Goal: Transaction & Acquisition: Subscribe to service/newsletter

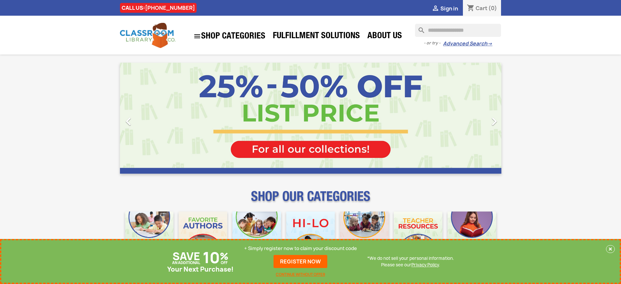
click at [301, 248] on p "+ Simply register now to claim your discount code" at bounding box center [300, 248] width 113 height 7
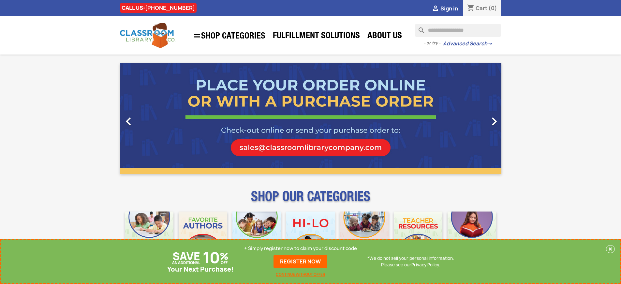
click at [301, 248] on p "+ Simply register now to claim your discount code" at bounding box center [300, 248] width 113 height 7
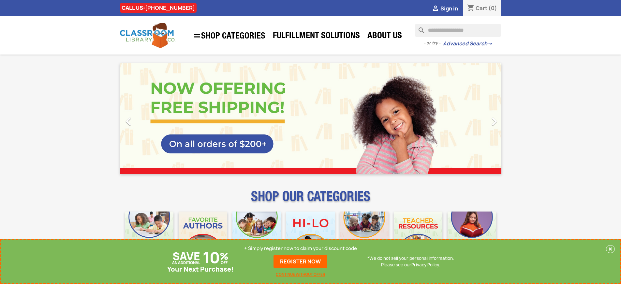
click at [301, 248] on p "+ Simply register now to claim your discount code" at bounding box center [300, 248] width 113 height 7
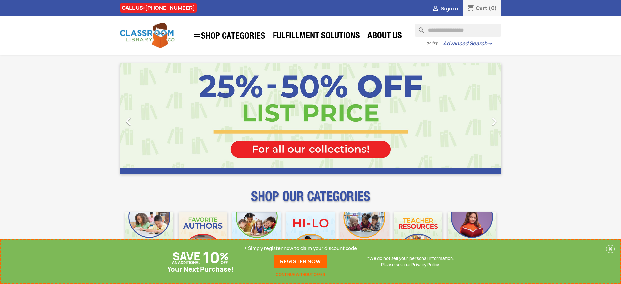
click at [301, 248] on p "+ Simply register now to claim your discount code" at bounding box center [300, 248] width 113 height 7
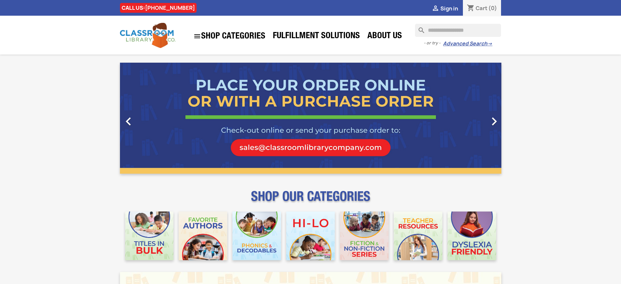
click at [449, 8] on span "Sign in" at bounding box center [450, 8] width 18 height 7
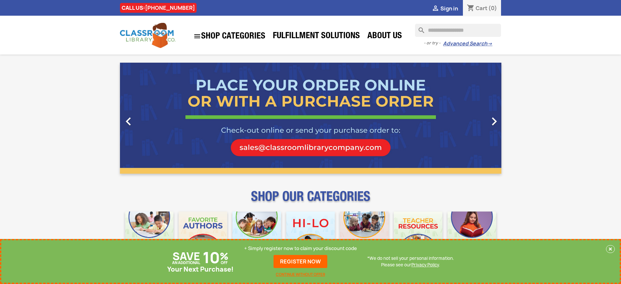
click at [301, 261] on link "REGISTER NOW" at bounding box center [301, 261] width 54 height 13
click at [301, 248] on p "+ Simply register now to claim your discount code" at bounding box center [300, 248] width 113 height 7
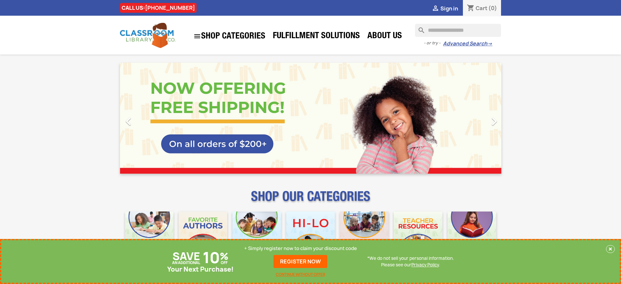
click at [301, 248] on p "+ Simply register now to claim your discount code" at bounding box center [300, 248] width 113 height 7
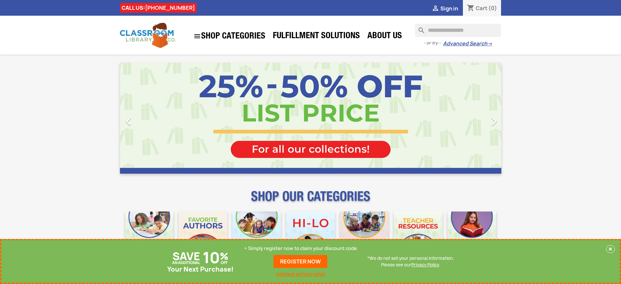
click at [301, 248] on p "+ Simply register now to claim your discount code" at bounding box center [300, 248] width 113 height 7
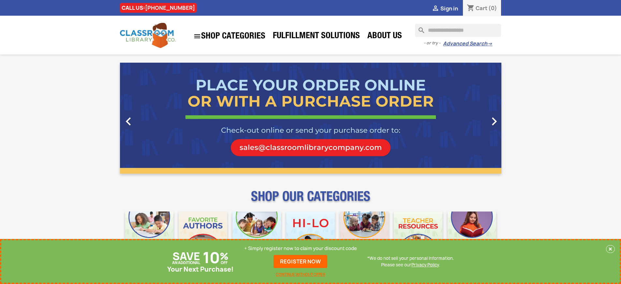
click at [301, 248] on p "+ Simply register now to claim your discount code" at bounding box center [300, 248] width 113 height 7
